Goal: Ask a question

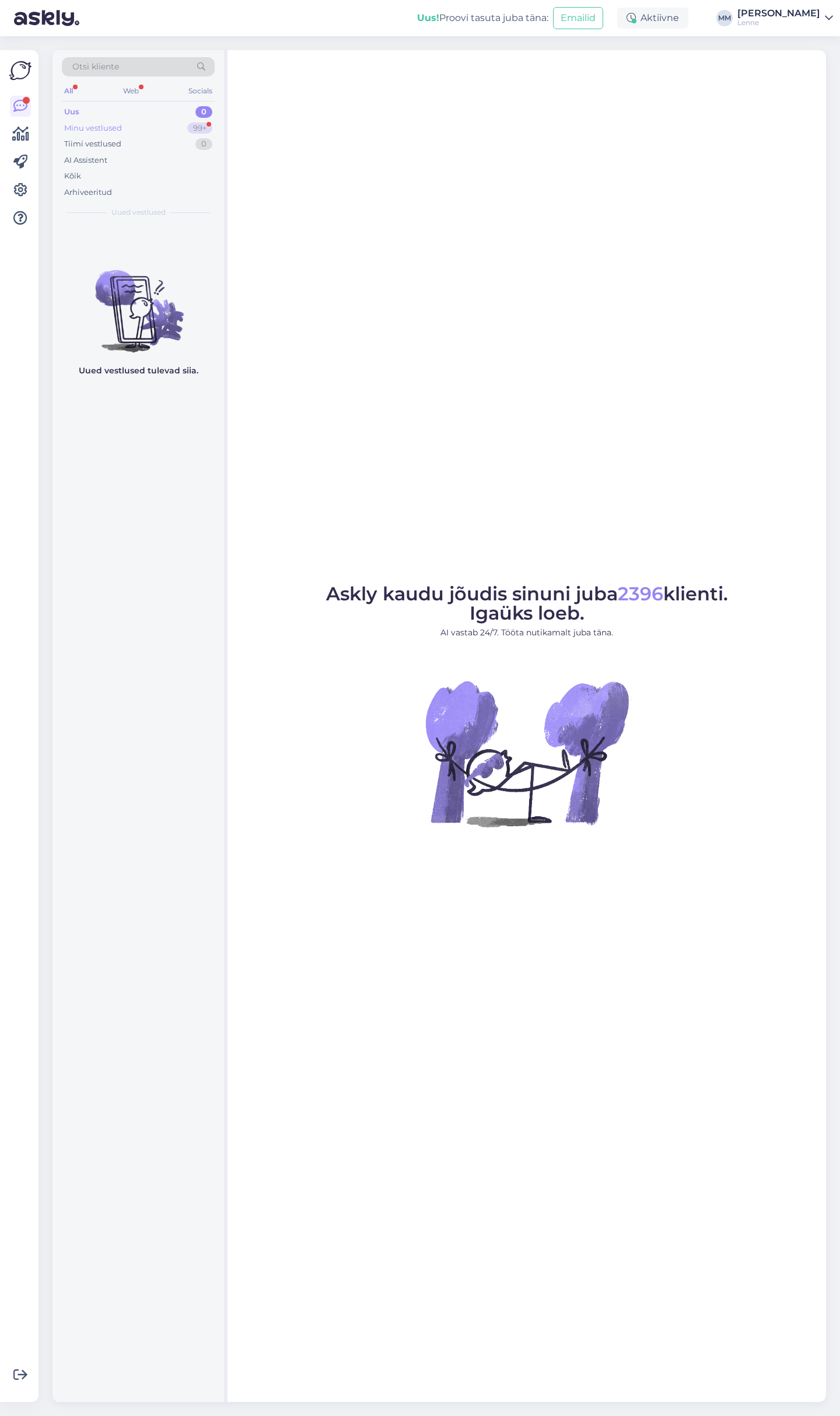
click at [125, 123] on div "Minu vestlused 99+" at bounding box center [138, 128] width 153 height 16
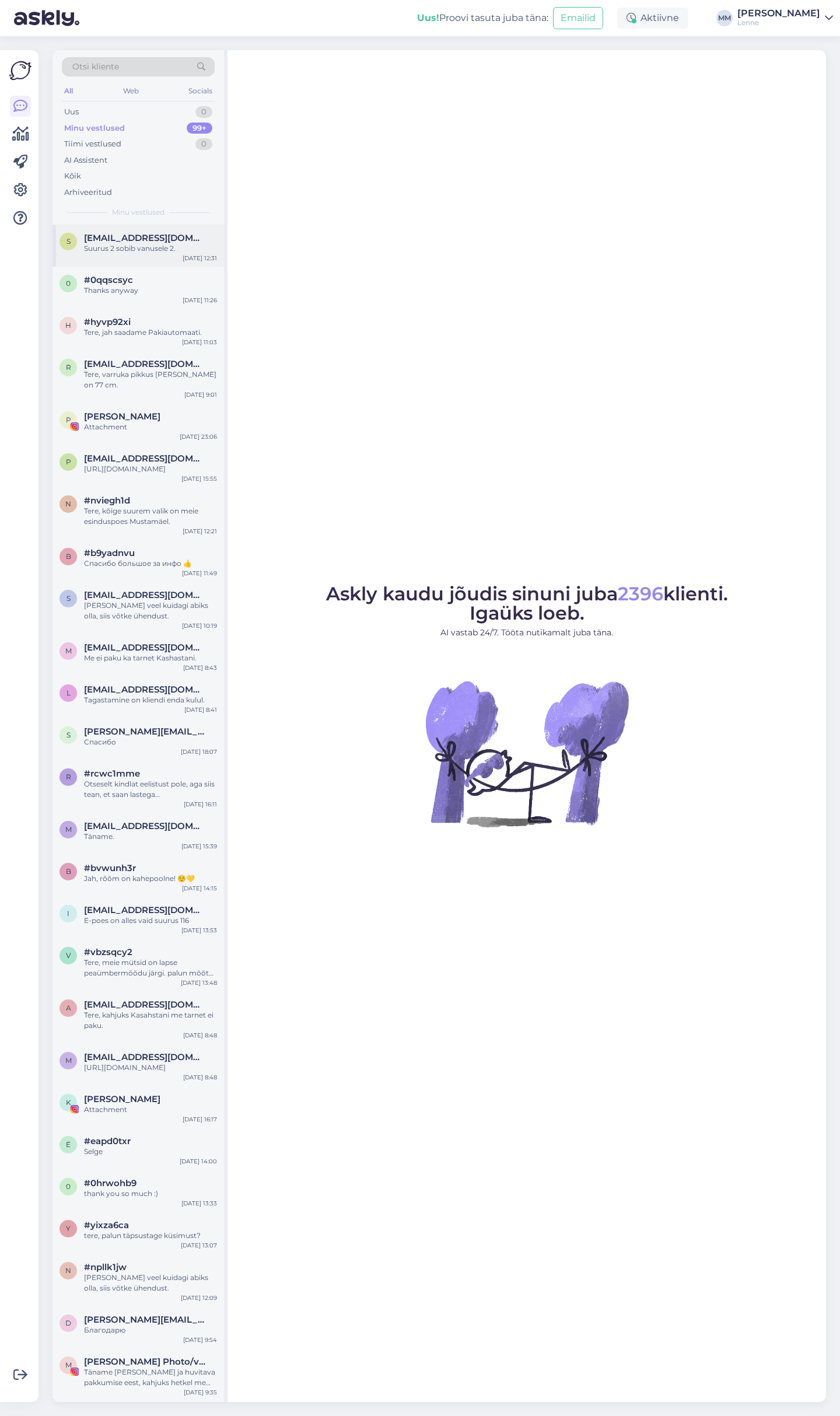
click at [146, 233] on span "[EMAIL_ADDRESS][DOMAIN_NAME]" at bounding box center [144, 238] width 121 height 11
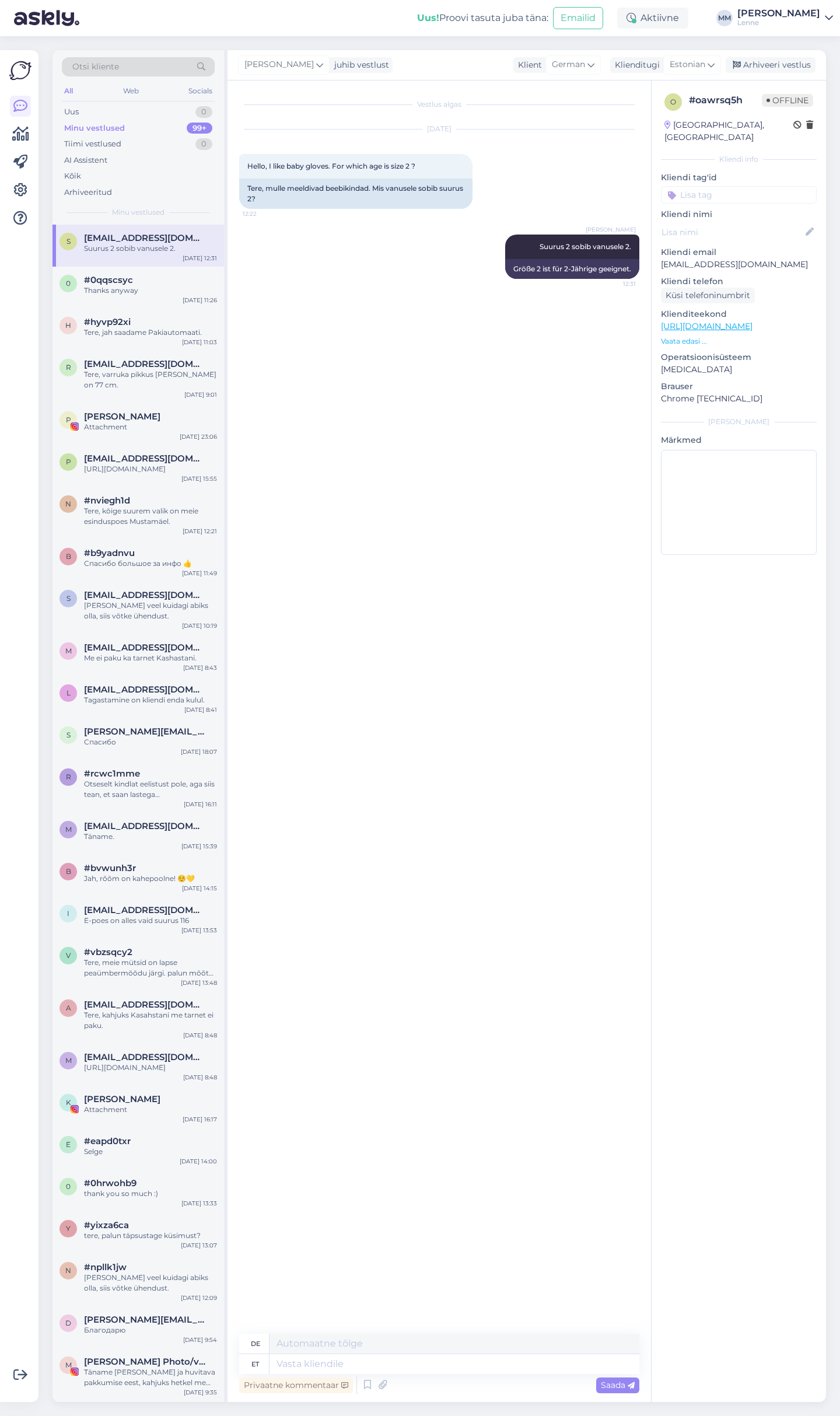
click at [749, 321] on link "[URL][DOMAIN_NAME]" at bounding box center [707, 326] width 92 height 11
click at [358, 1366] on textarea at bounding box center [454, 1364] width 370 height 20
click at [582, 64] on span "German" at bounding box center [569, 64] width 33 height 13
type input "en"
click at [567, 109] on link "English" at bounding box center [557, 117] width 129 height 19
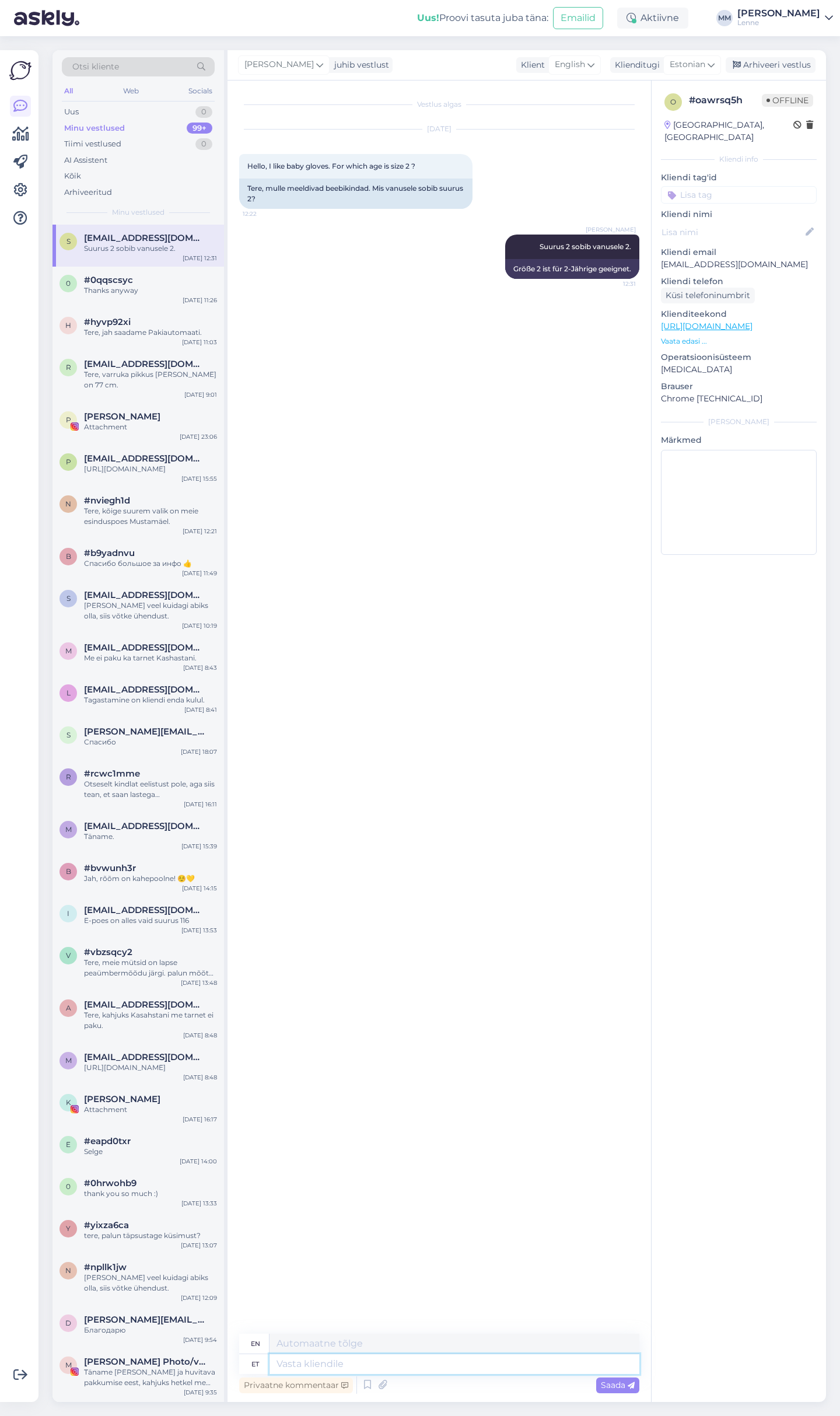
click at [350, 1364] on textarea at bounding box center [454, 1364] width 370 height 20
type textarea "Suurus"
type textarea "Size"
type textarea "Suurus 2"
type textarea "Size 2"
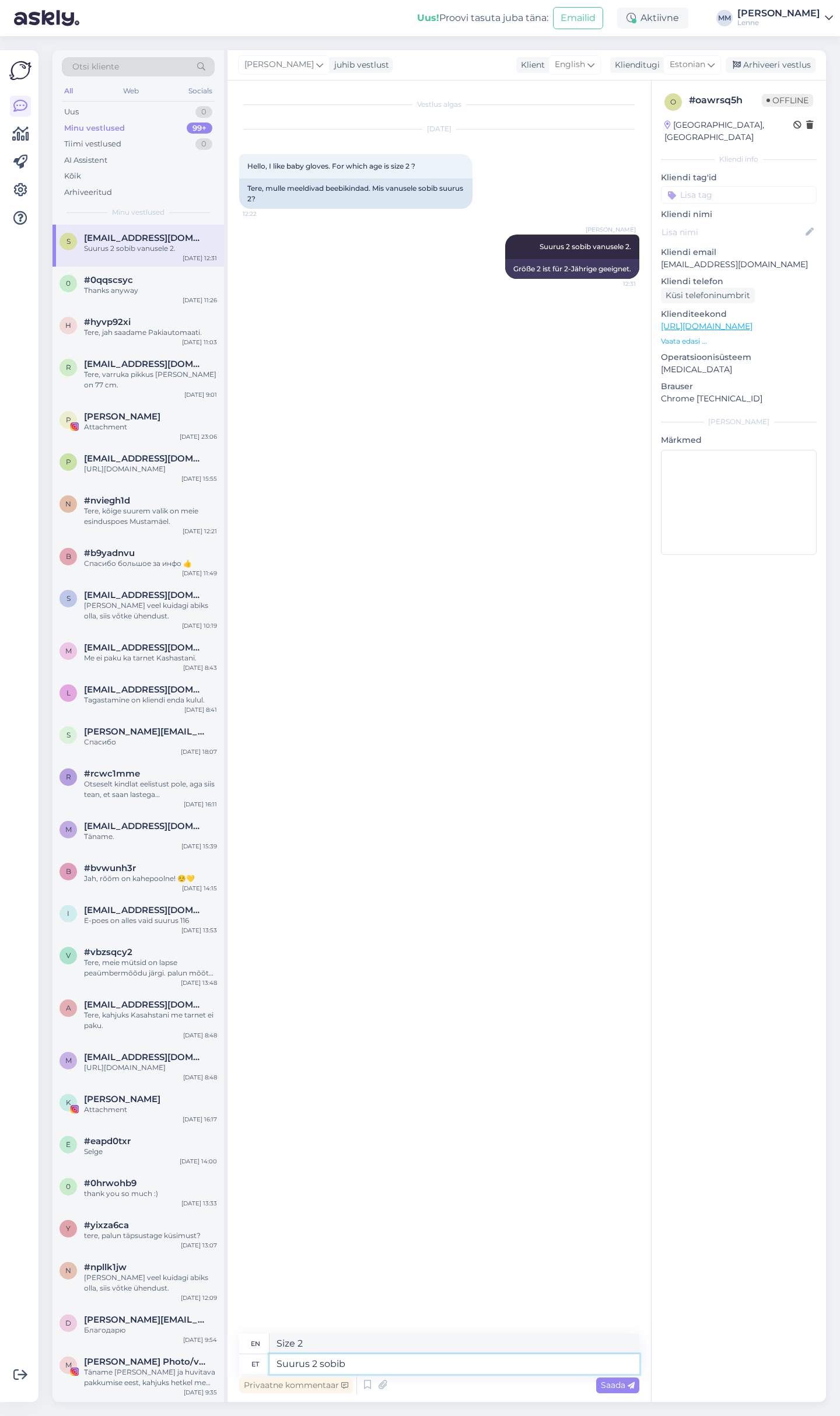
type textarea "Suurus 2 sobib v"
type textarea "Size 2 fits"
type textarea "Suurus 2 sobib vanusele"
type textarea "Size 2 is suitable for age"
type textarea "Suurus 2 sobib vanusele 2 a"
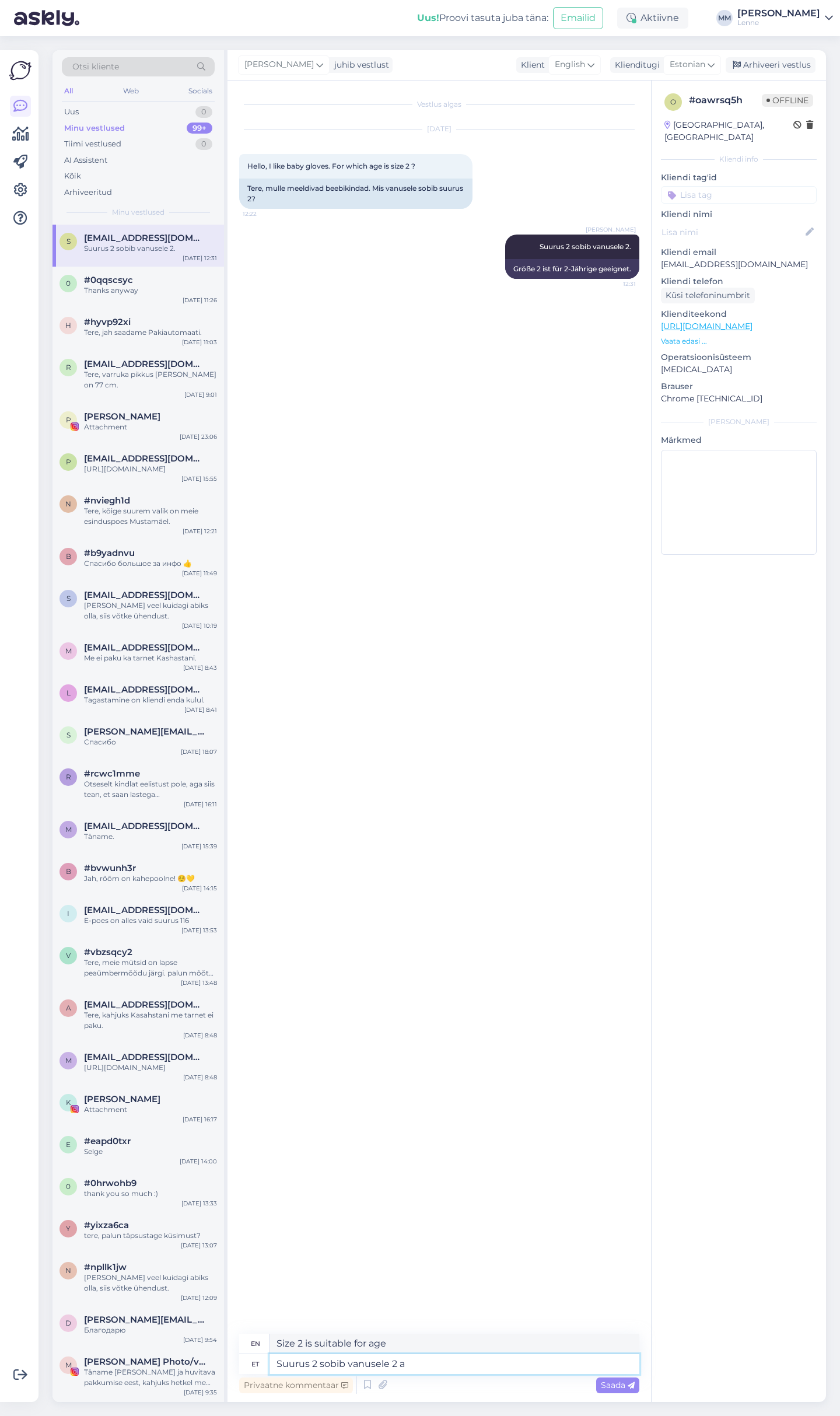
type textarea "Size 2 fits age [DEMOGRAPHIC_DATA]"
type textarea "Suurus 2 sobib vanusele 2 aastat"
type textarea "Size 2 is suitable for age [DEMOGRAPHIC_DATA] years"
type textarea "Suurus 2 sobib vanusele 2 aastat , k"
type textarea "Size 2 is suitable for age [DEMOGRAPHIC_DATA] years,"
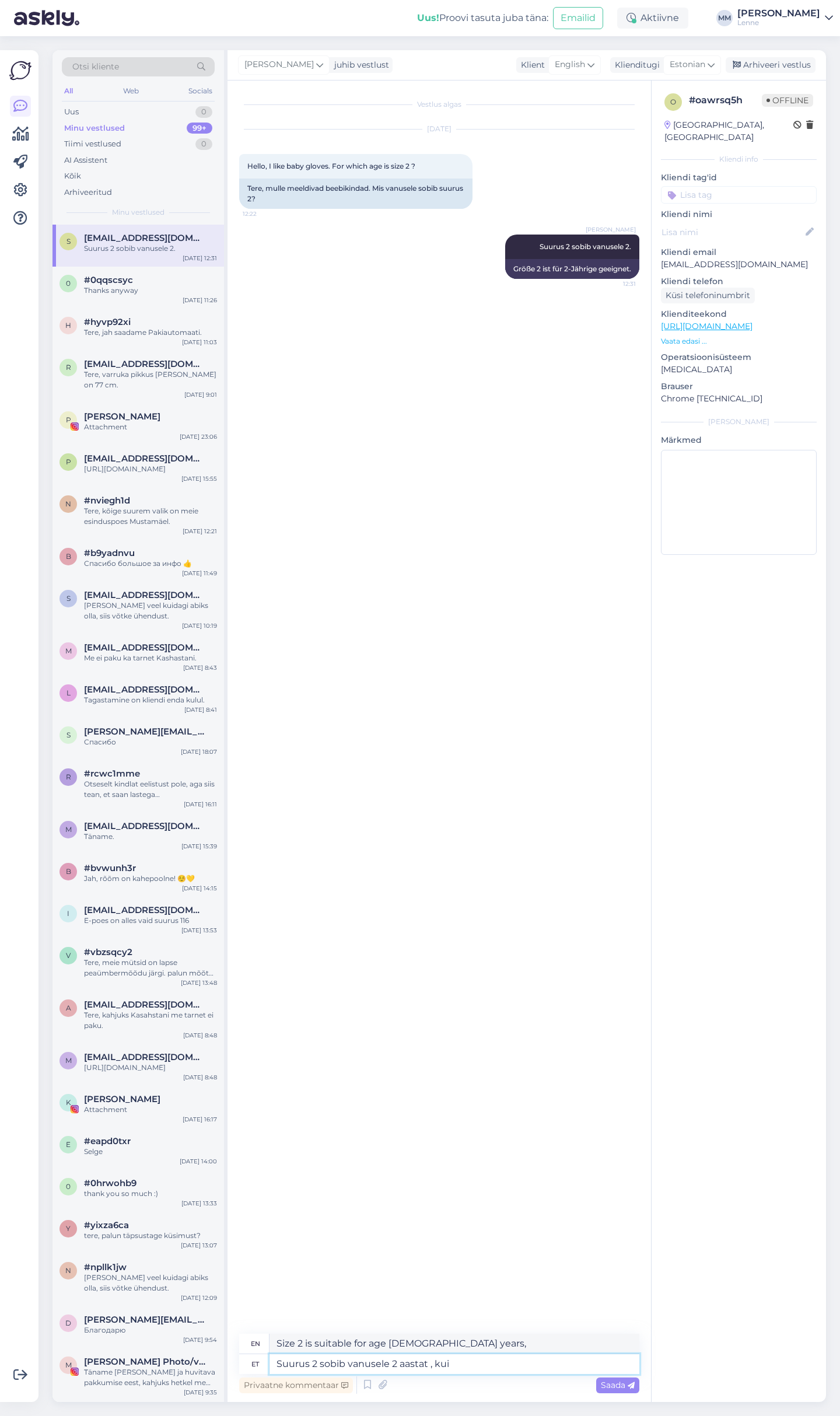
type textarea "Suurus 2 sobib vanusele 2 aastat , kui t"
type textarea "Size 2 is suitable for ages [DEMOGRAPHIC_DATA] years and up."
type textarea "Suurus 2 sobib vanusele 2 aastat , kui tootekirjelduses po"
type textarea "Size 2 is suitable for ages [DEMOGRAPHIC_DATA] years, as stated in the product …"
type textarea "Suurus 2 sobib vanusele 2 aastat , kui tootekirjelduses pole te"
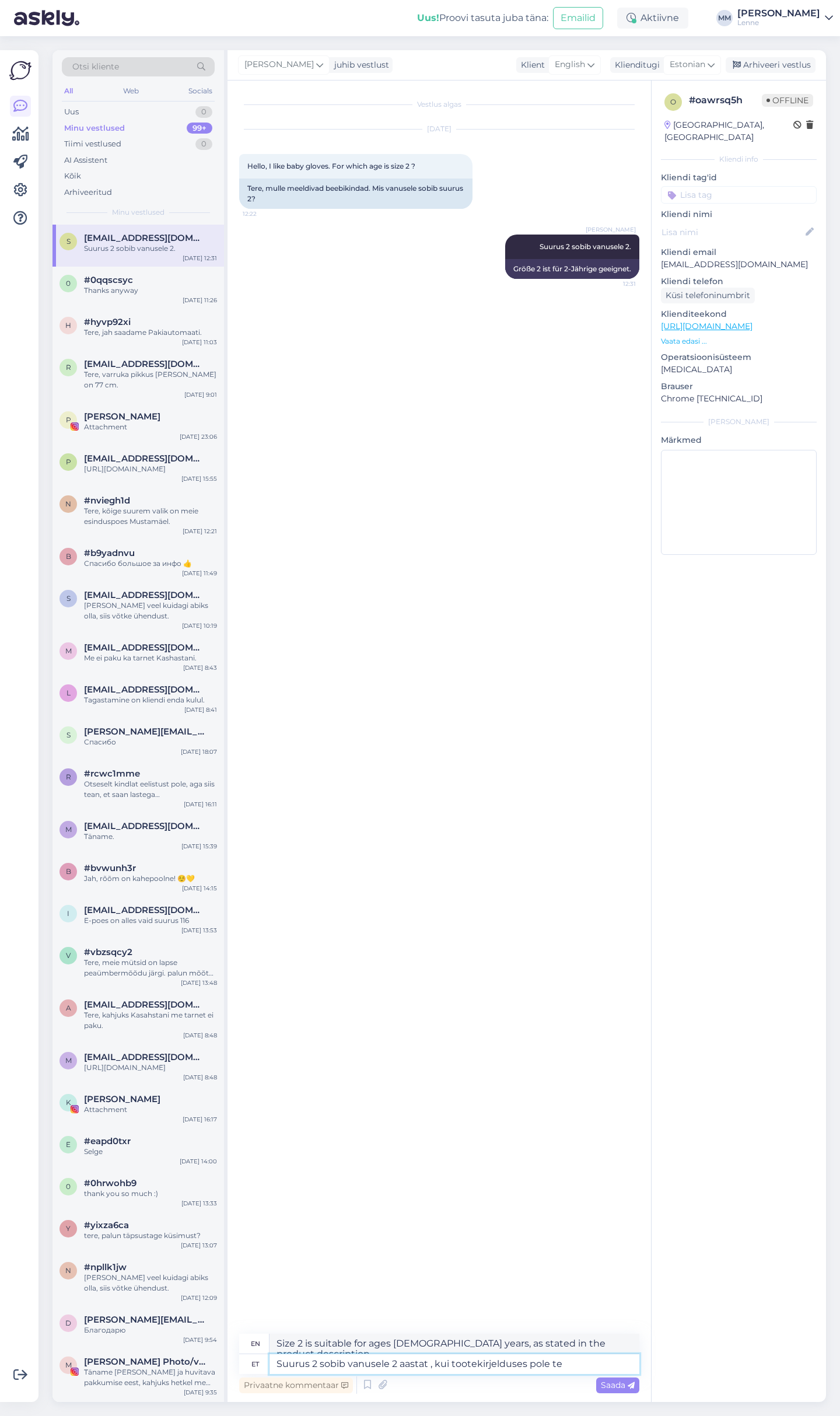
type textarea "Size 2 is suitable for ages [DEMOGRAPHIC_DATA] years, unless otherwise stated i…"
type textarea "Suurus 2 sobib vanusele 2 aastat , kui tootekirjelduses pole teisiti märgitud."
click at [623, 1388] on span "Saada" at bounding box center [618, 1385] width 34 height 11
click at [614, 1389] on span "Saada" at bounding box center [618, 1385] width 34 height 11
